Goal: Transaction & Acquisition: Purchase product/service

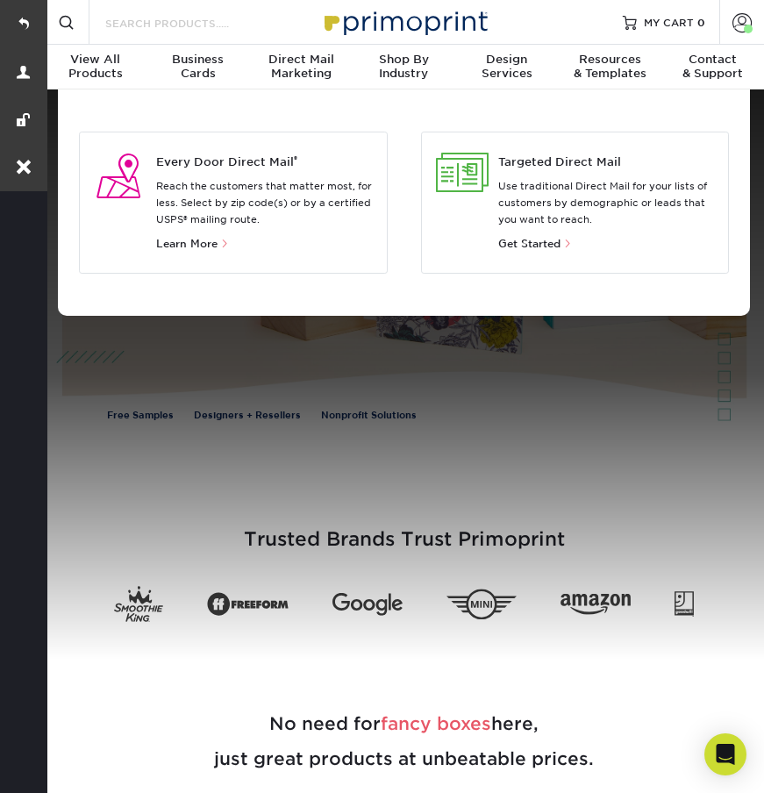
click at [180, 30] on input "Search Products" at bounding box center [189, 22] width 171 height 21
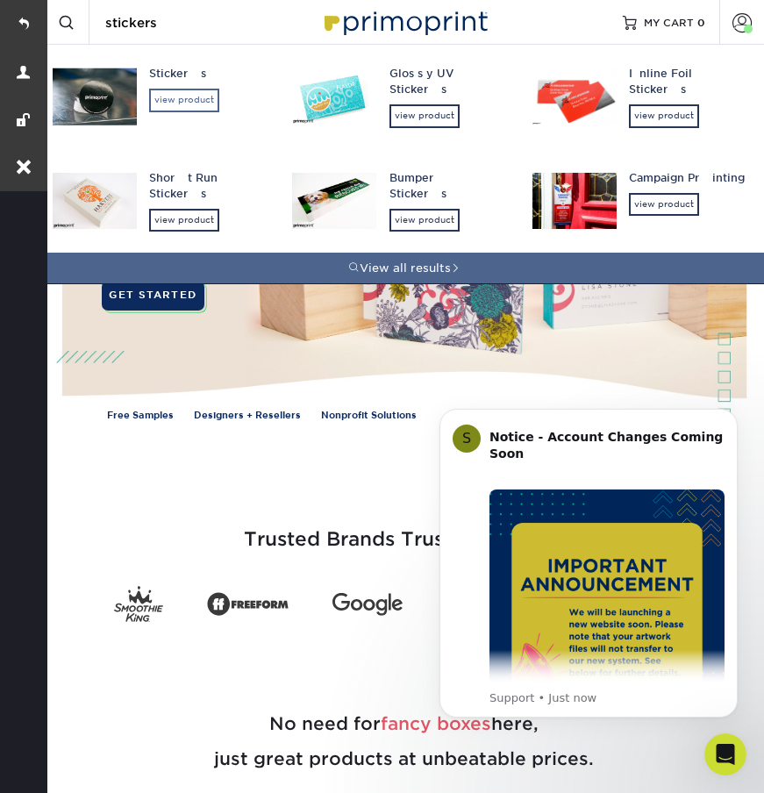
type input "stickers"
click at [193, 104] on div "view product" at bounding box center [184, 100] width 70 height 23
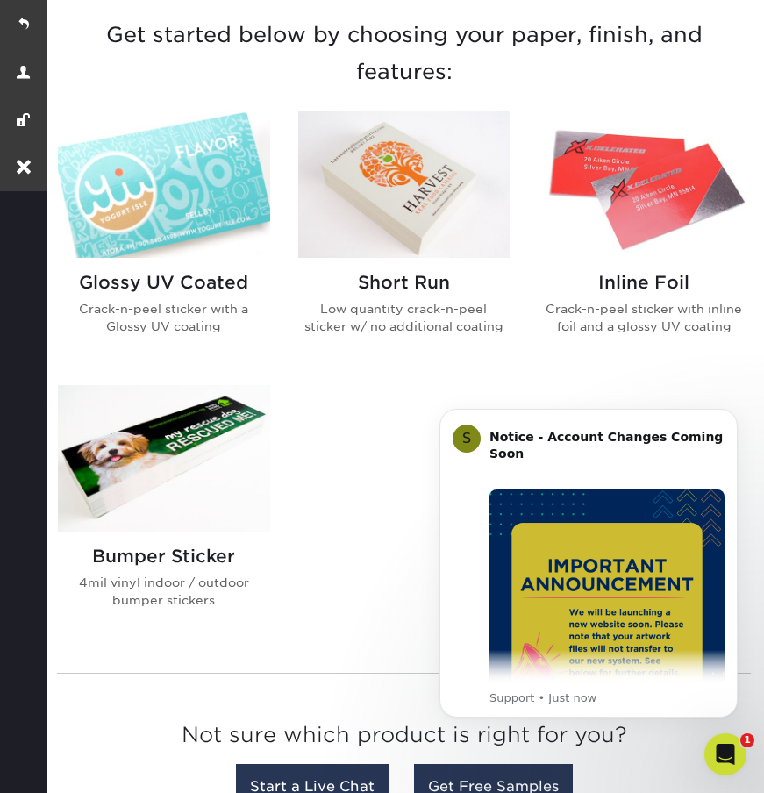
scroll to position [644, 0]
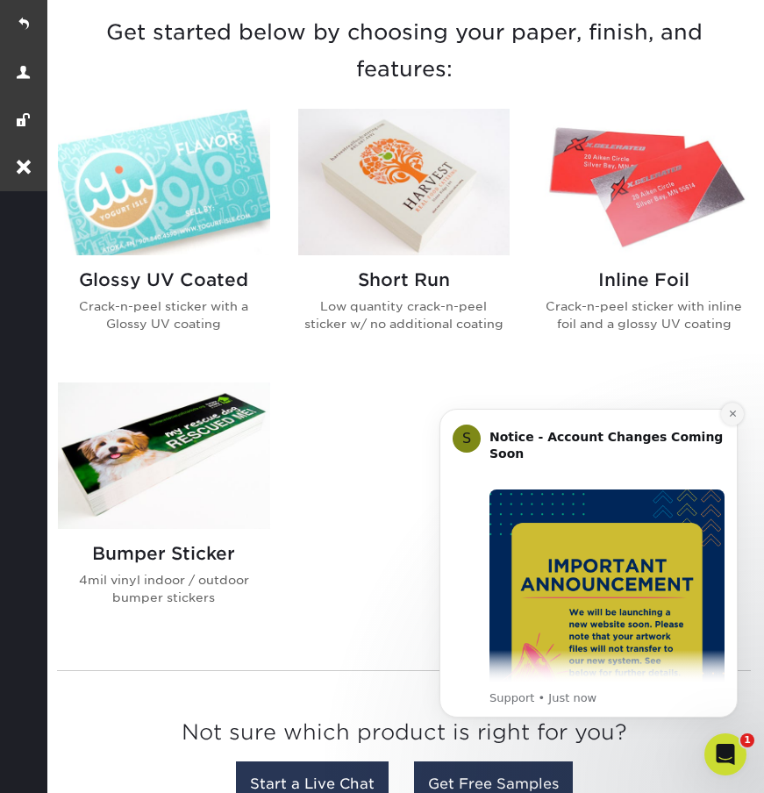
click at [733, 414] on icon "Dismiss notification" at bounding box center [733, 414] width 10 height 10
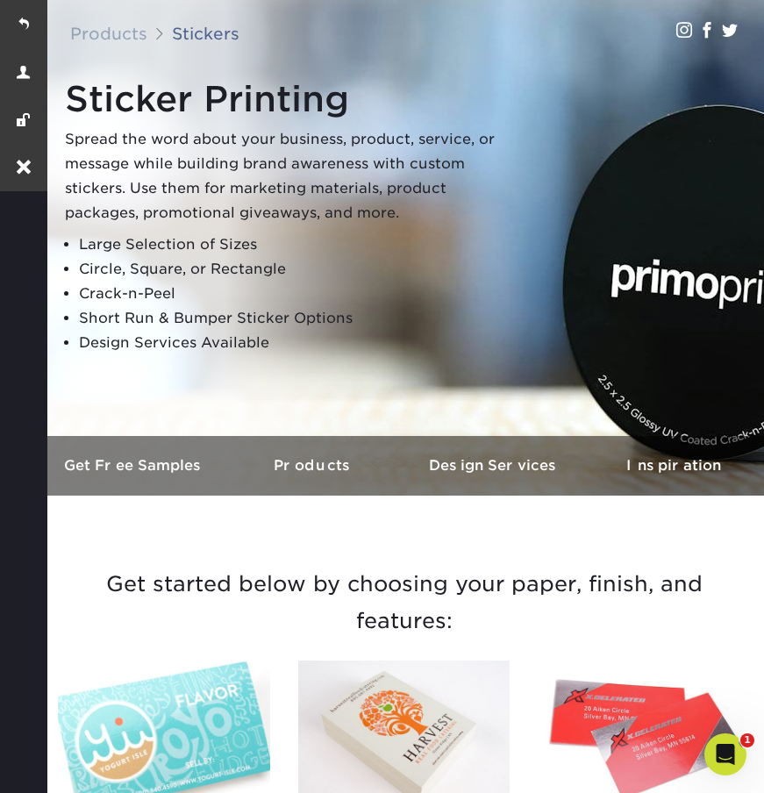
scroll to position [0, 0]
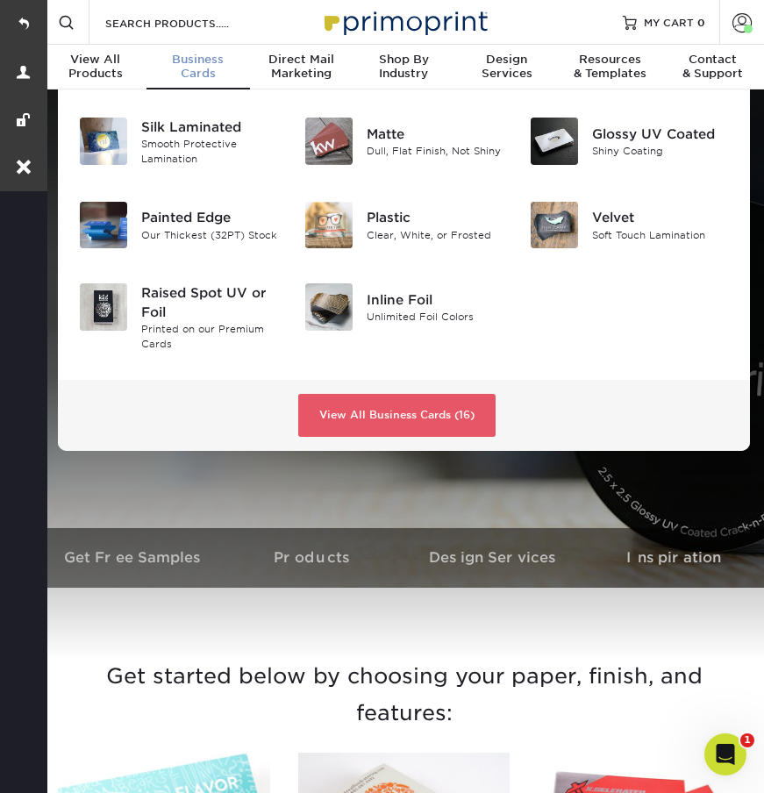
click at [198, 78] on div "Business Cards" at bounding box center [197, 67] width 103 height 28
click at [203, 60] on span "Business" at bounding box center [197, 60] width 103 height 14
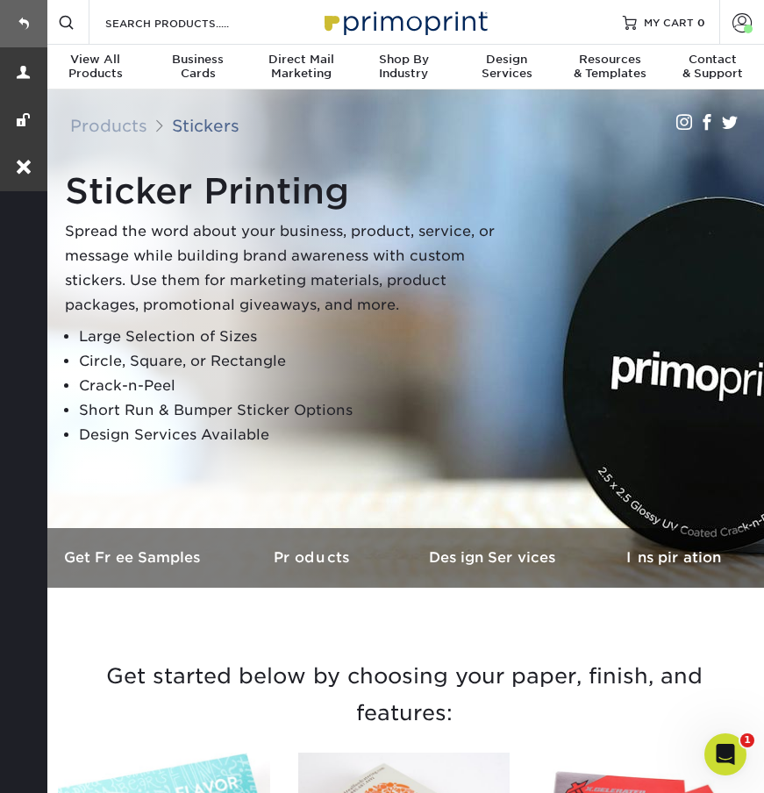
click at [31, 15] on link at bounding box center [23, 23] width 47 height 47
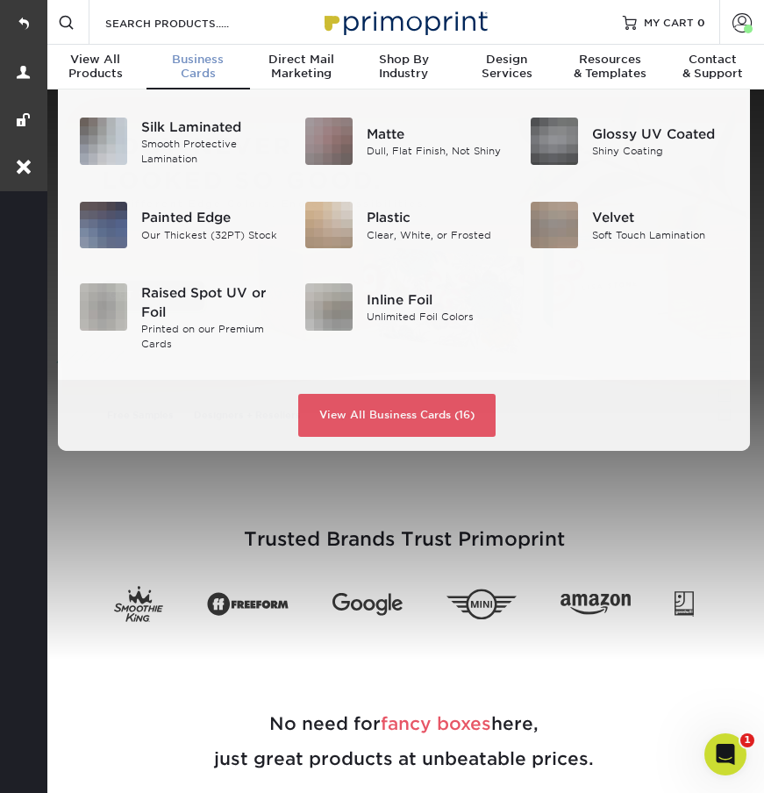
click at [212, 71] on div "Business Cards" at bounding box center [197, 67] width 103 height 28
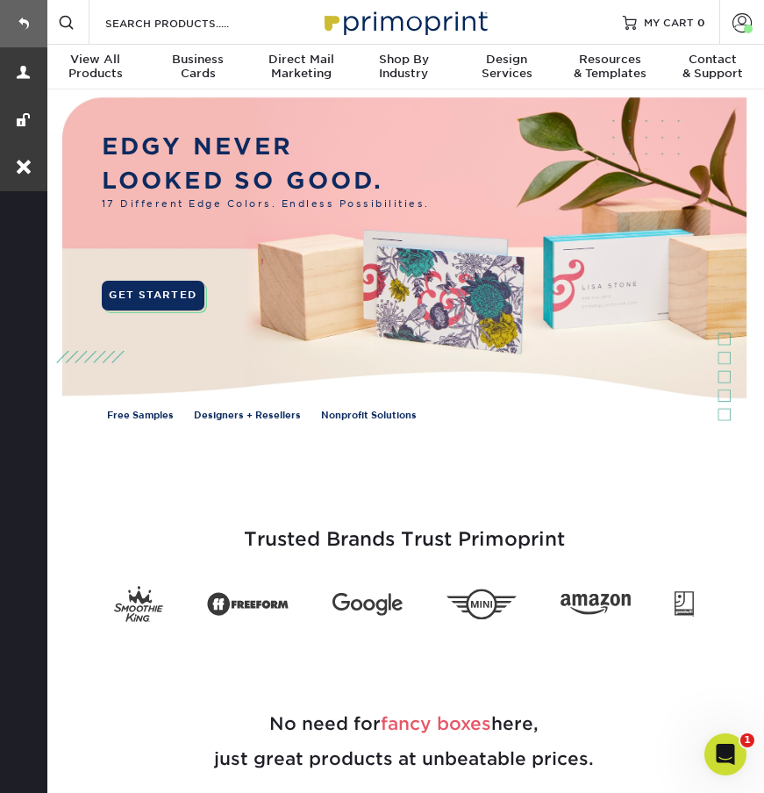
click at [27, 16] on link at bounding box center [23, 23] width 47 height 47
